Goal: Transaction & Acquisition: Purchase product/service

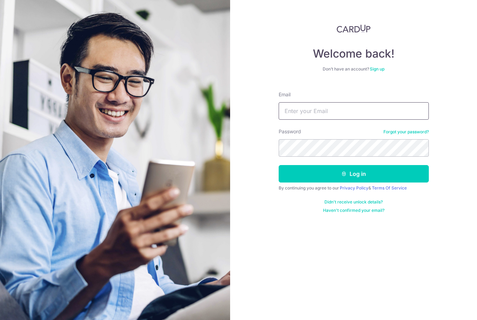
type input "[PERSON_NAME][EMAIL_ADDRESS][DOMAIN_NAME]"
click at [353, 174] on button "Log in" at bounding box center [354, 173] width 150 height 17
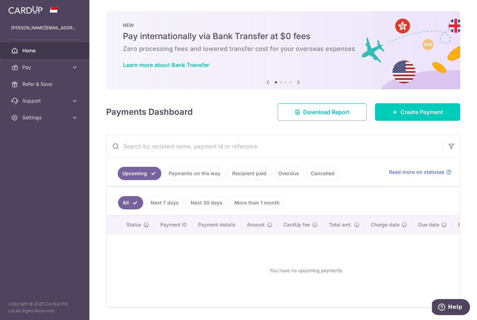
click at [0, 0] on icon "button" at bounding box center [0, 0] width 0 height 0
click at [36, 65] on span "Pay" at bounding box center [45, 67] width 46 height 7
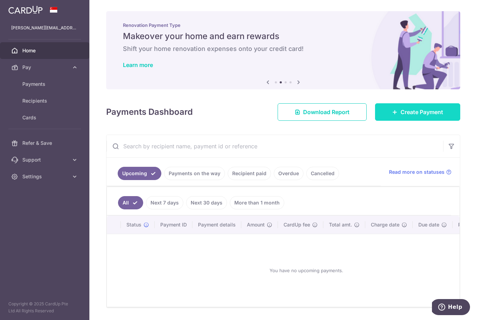
click at [460, 121] on link "Create Payment" at bounding box center [417, 111] width 85 height 17
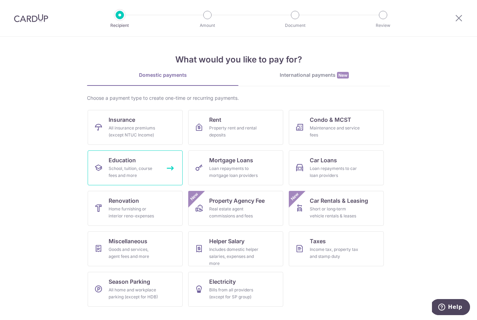
click at [121, 163] on span "Education" at bounding box center [122, 160] width 27 height 8
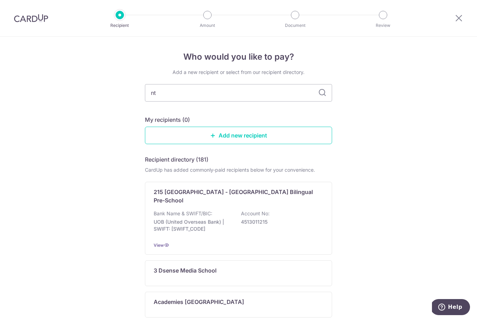
type input "ntu"
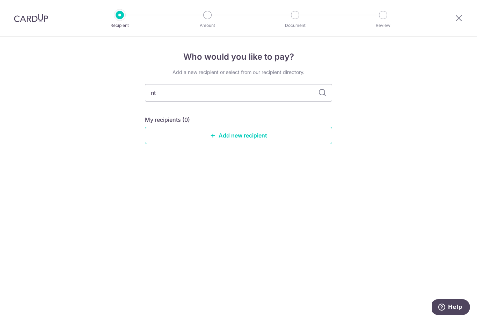
type input "n"
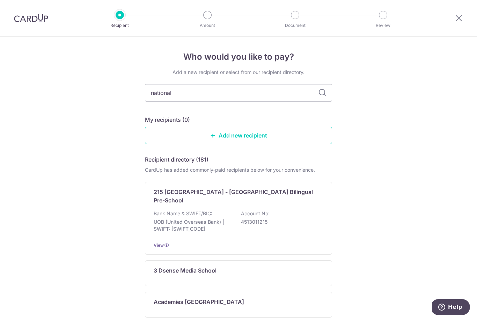
type input "national"
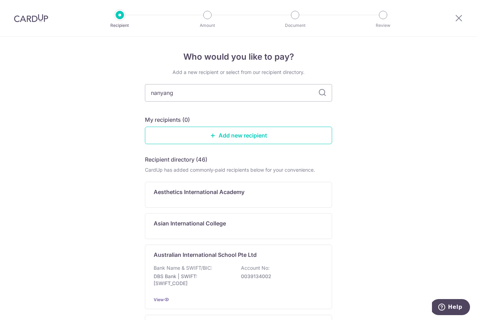
type input "nanyang"
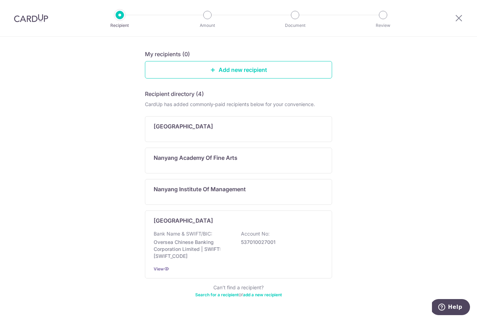
scroll to position [65, 0]
click at [260, 234] on div "Bank Name & SWIFT/BIC: Oversea Chinese Banking Corporation Limited | SWIFT: OCB…" at bounding box center [239, 245] width 170 height 29
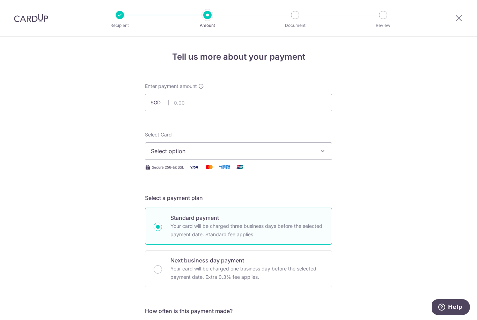
scroll to position [-1, 0]
